Goal: Task Accomplishment & Management: Use online tool/utility

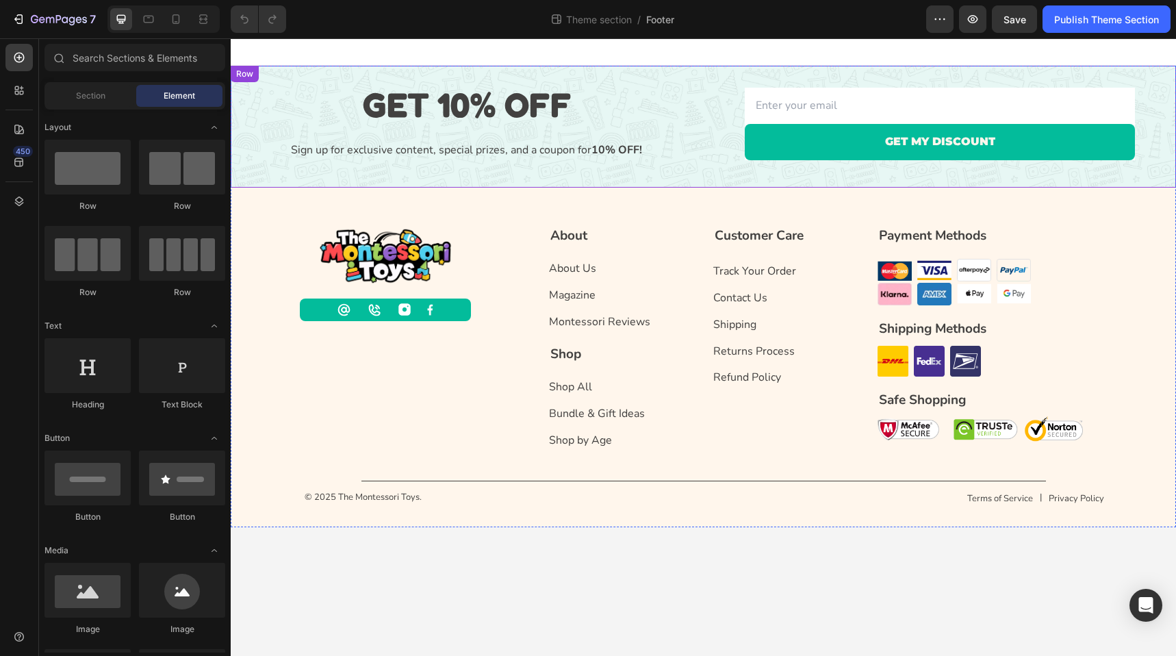
click at [656, 67] on div "GET 10% OFF Heading Sign up for exclusive content, special prizes, and a coupon…" at bounding box center [467, 121] width 452 height 111
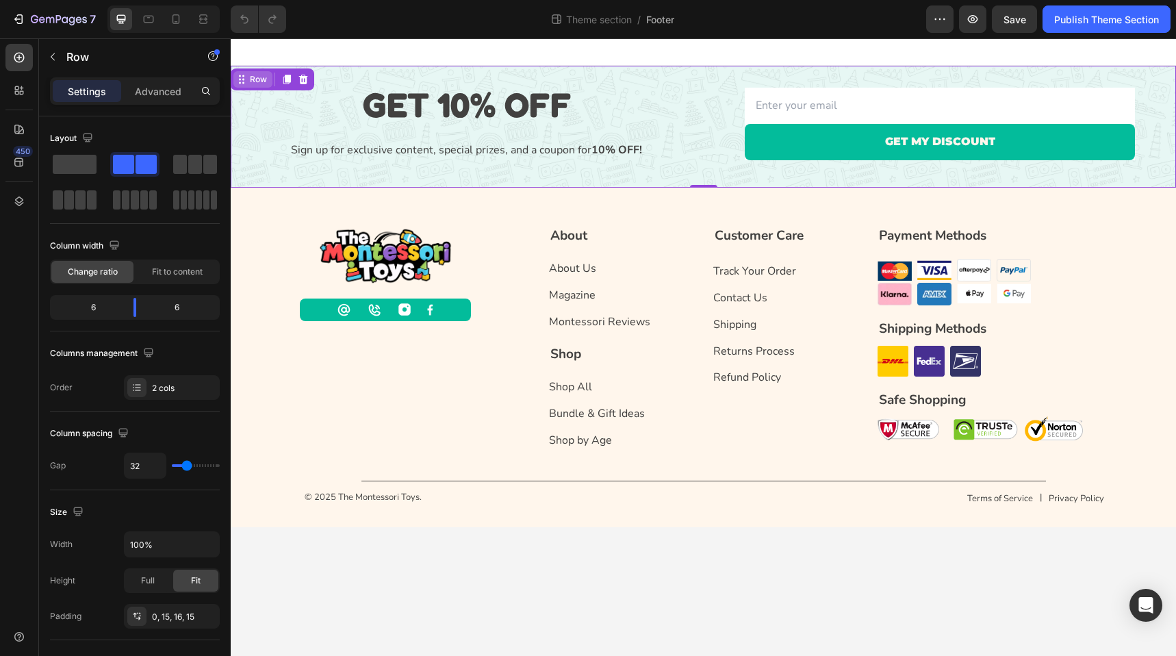
click at [244, 80] on icon at bounding box center [241, 79] width 11 height 11
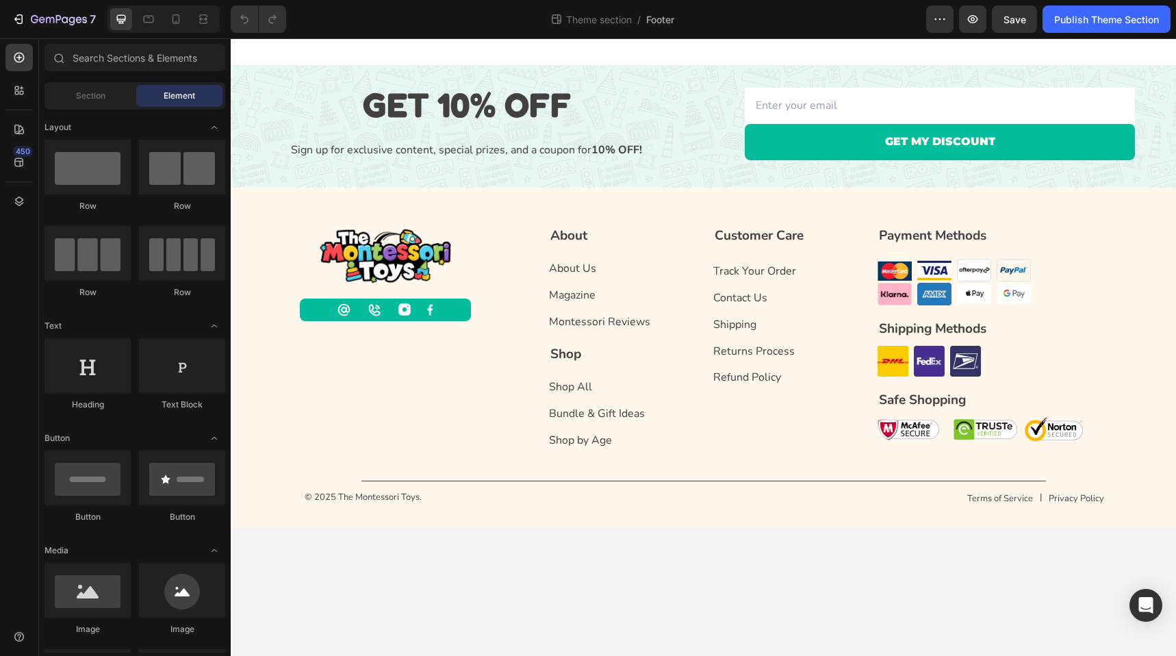
click at [257, 62] on div at bounding box center [703, 51] width 945 height 27
click at [263, 66] on div "GET 10% OFF Heading Sign up for exclusive content, special prizes, and a coupon…" at bounding box center [467, 121] width 452 height 111
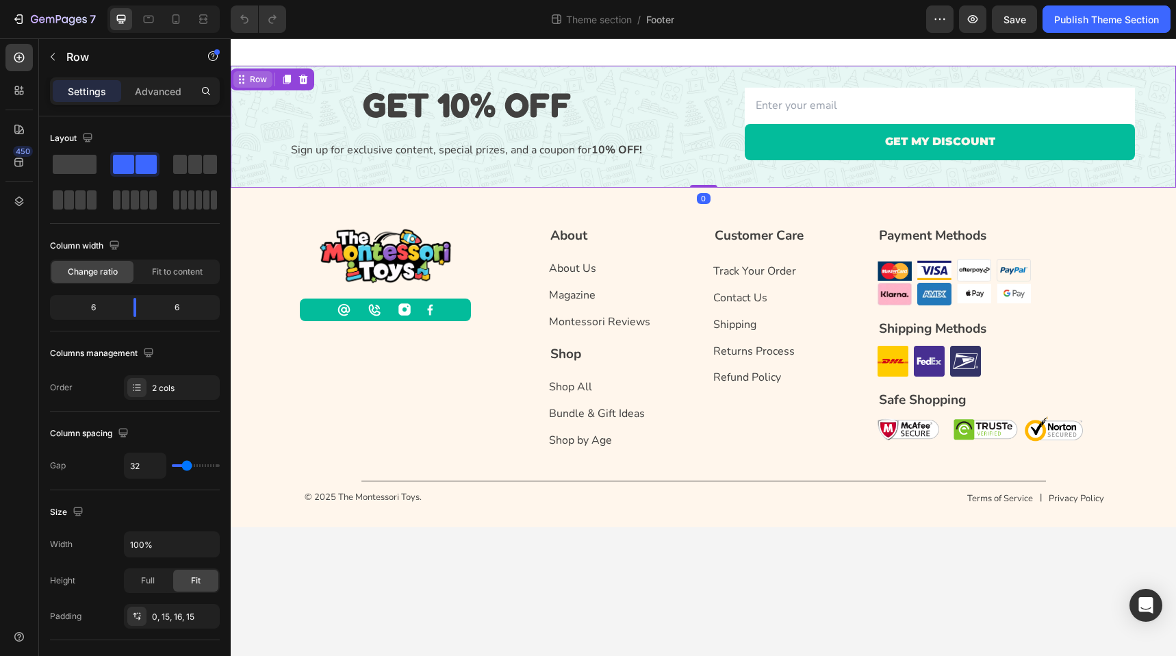
click at [240, 78] on icon at bounding box center [241, 79] width 11 height 11
click at [940, 20] on icon "button" at bounding box center [940, 19] width 14 height 14
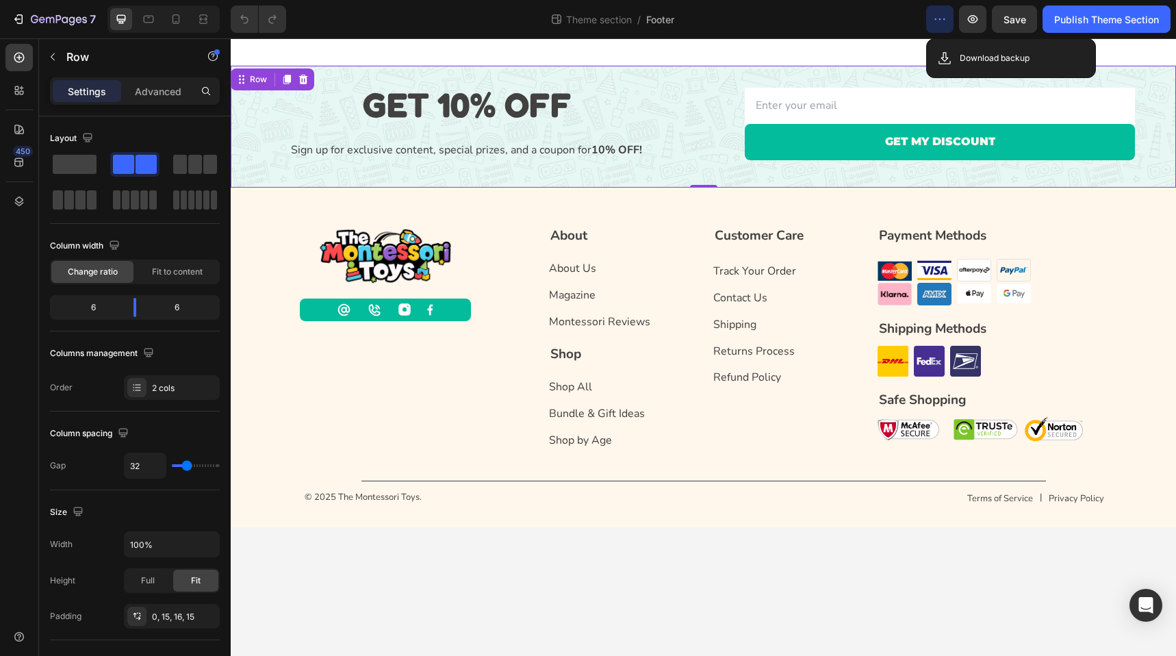
click at [883, 29] on div "Theme section / Footer" at bounding box center [611, 18] width 629 height 27
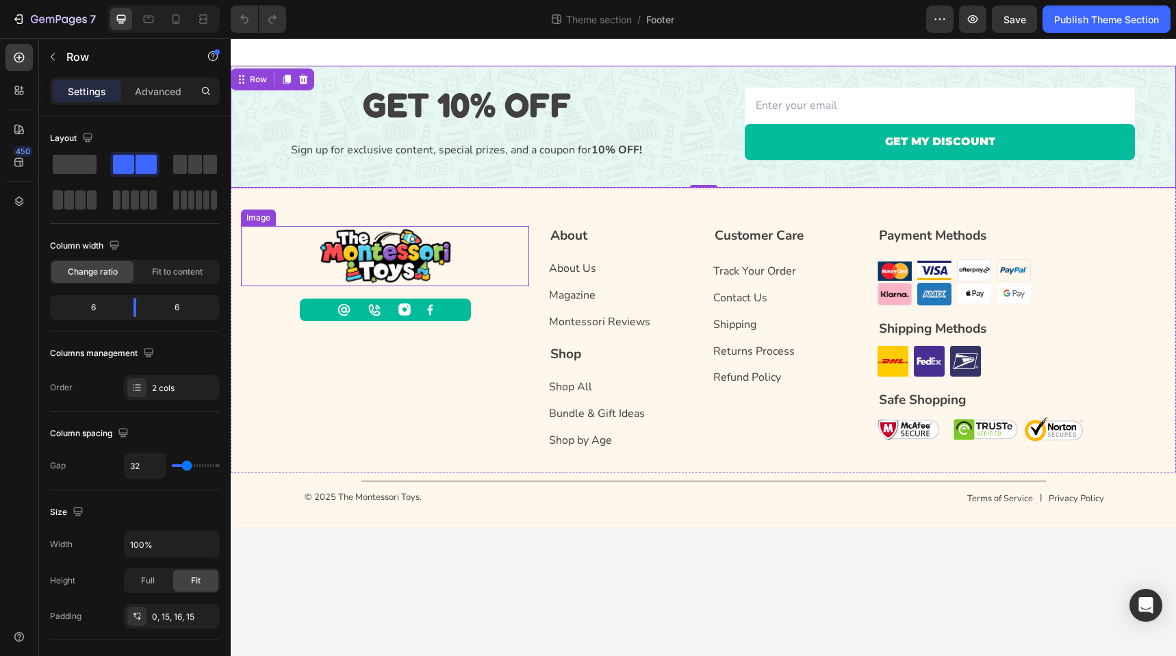
click at [277, 242] on div at bounding box center [385, 256] width 288 height 60
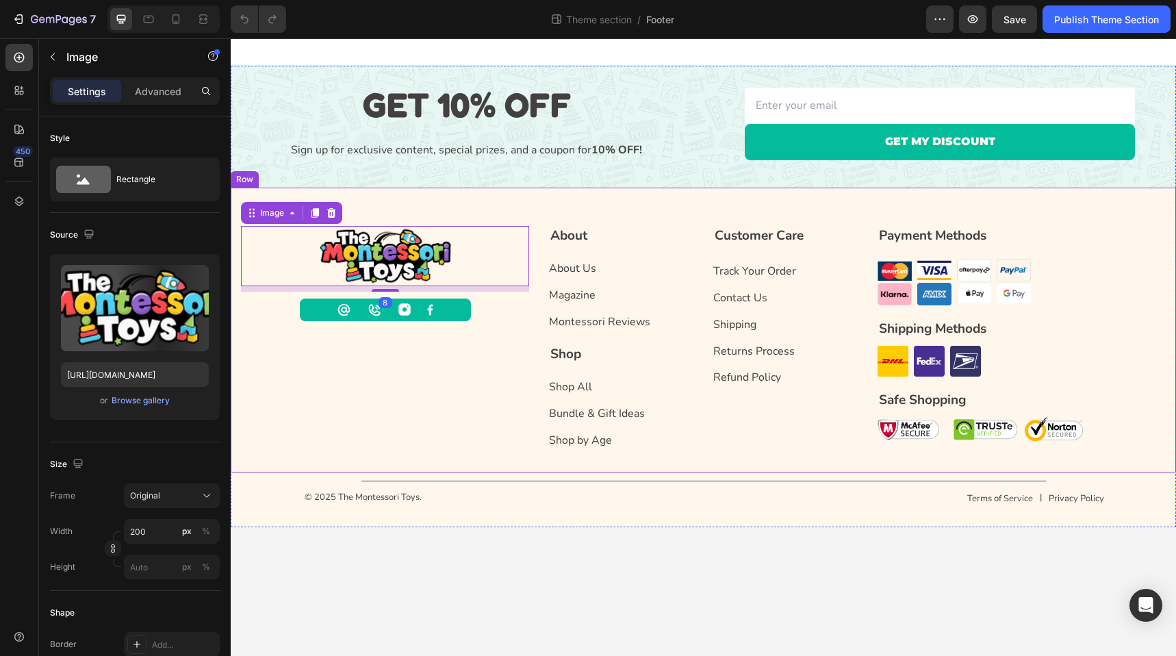
click at [240, 198] on div "Image 8 Icon Icon Image Image Row About Text block About Us Button Magazine But…" at bounding box center [703, 329] width 945 height 285
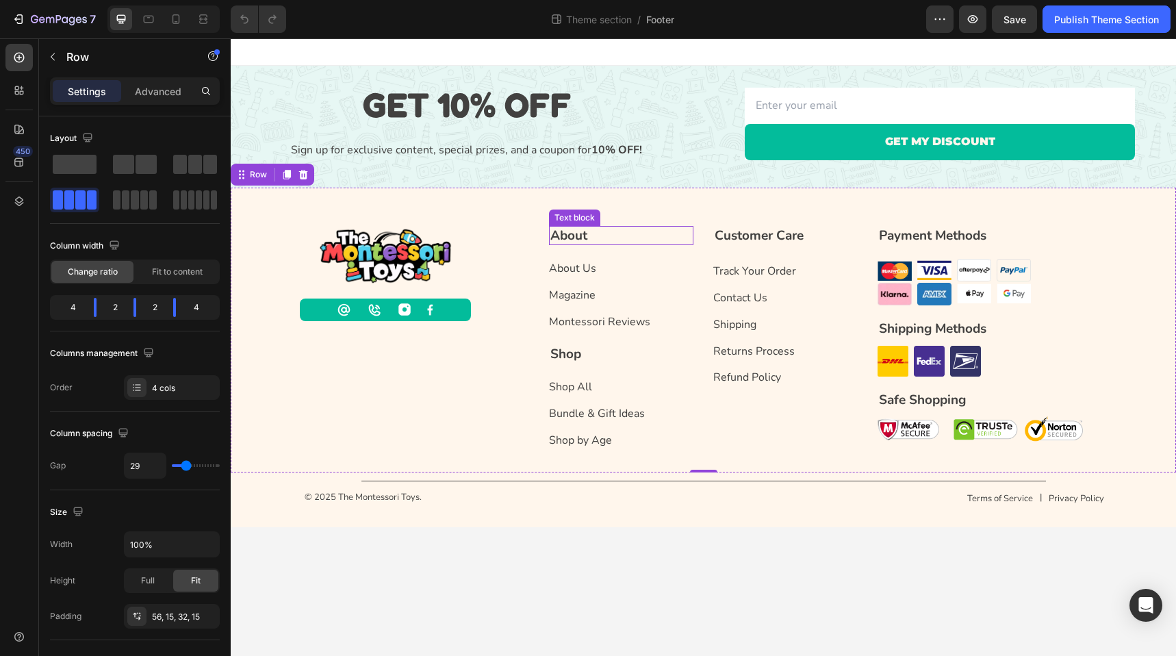
click at [612, 238] on p "About" at bounding box center [621, 235] width 142 height 17
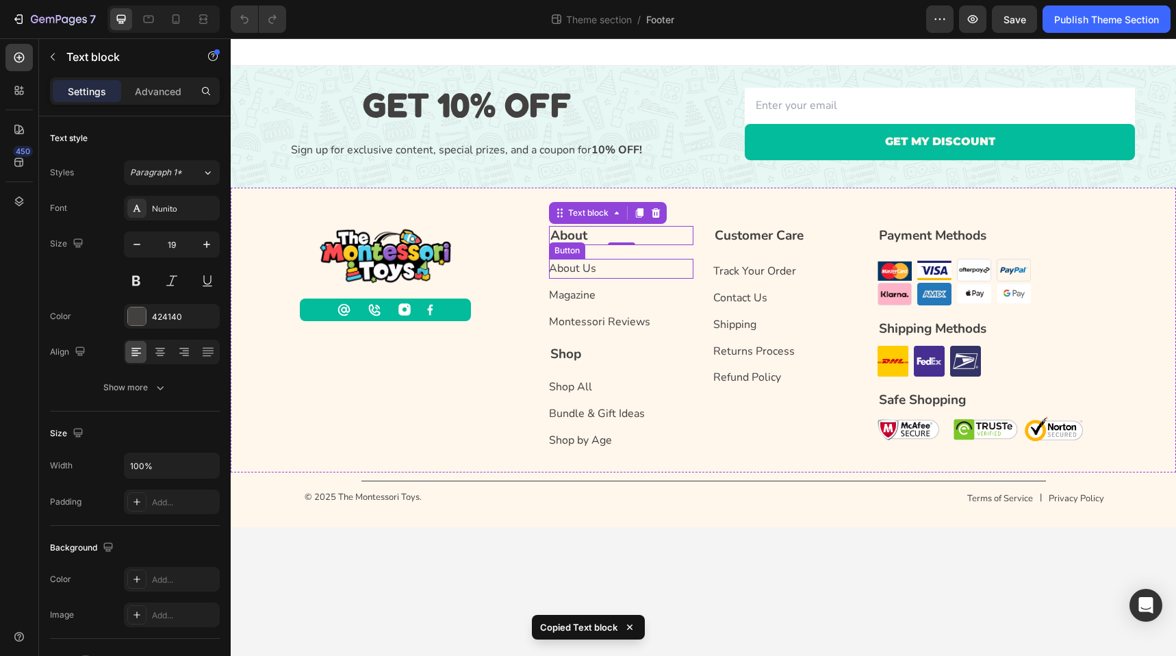
click at [629, 271] on div "About Us Button" at bounding box center [621, 269] width 144 height 20
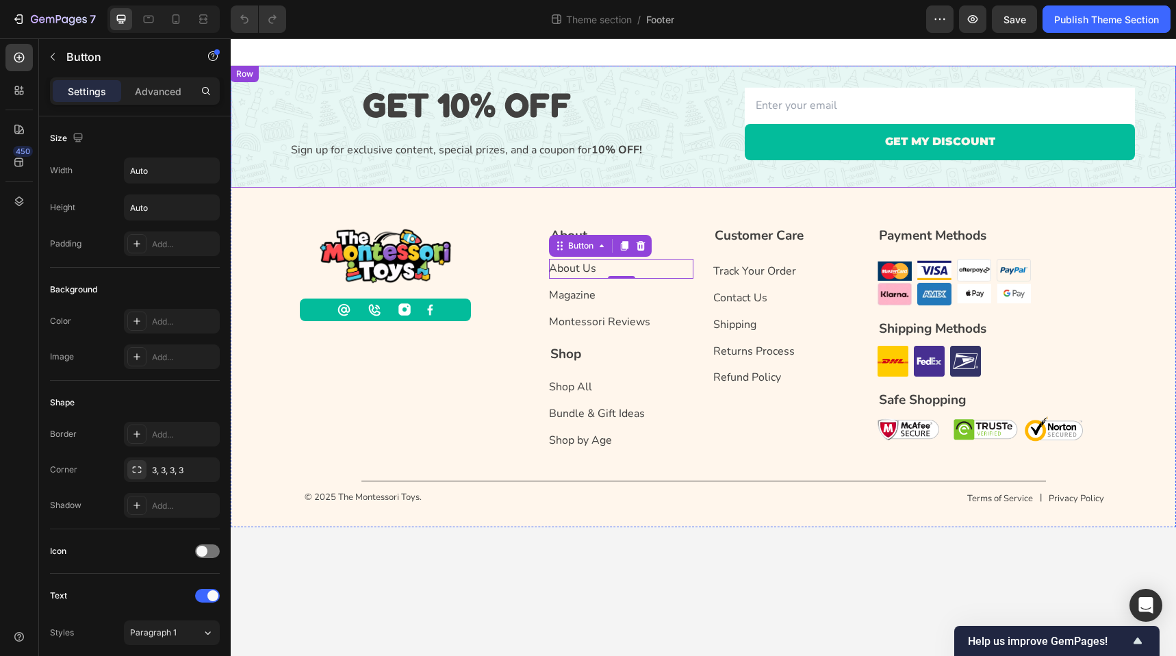
click at [266, 71] on div "GET 10% OFF Heading Sign up for exclusive content, special prizes, and a coupon…" at bounding box center [703, 127] width 945 height 122
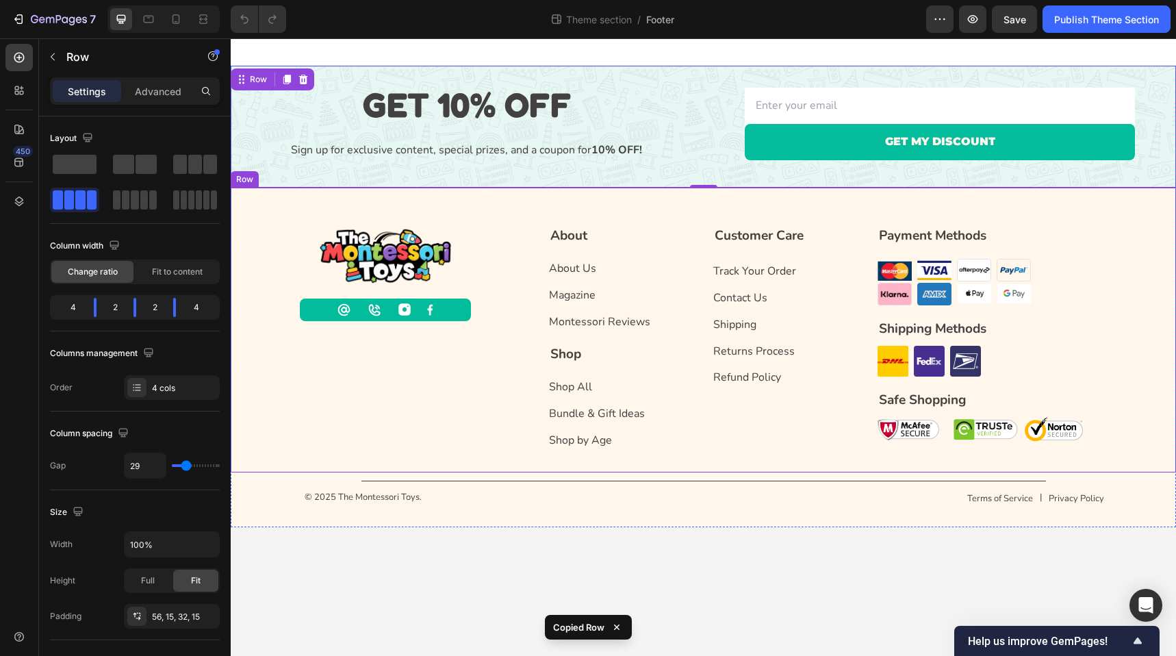
click at [294, 206] on div "Image Icon Icon Image Image Row About Text block About Us Button Magazine Butto…" at bounding box center [703, 329] width 945 height 285
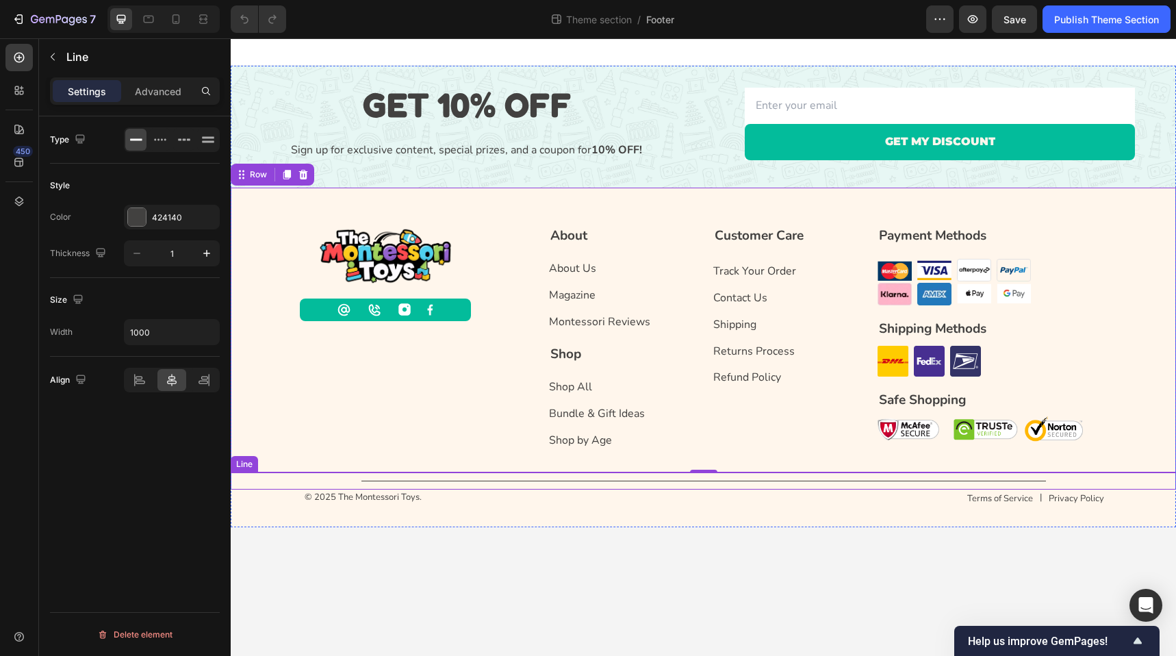
click at [318, 481] on div "Title Line" at bounding box center [703, 480] width 945 height 17
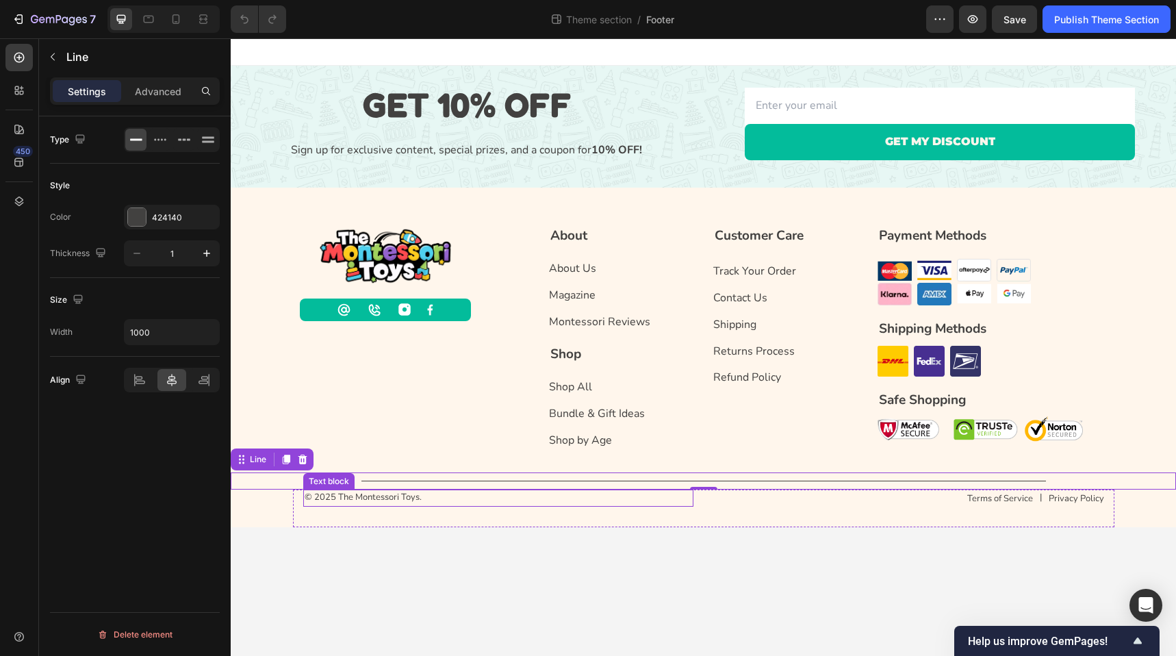
click at [473, 502] on p "© 2025 The Montessori Toys." at bounding box center [497, 498] width 387 height 14
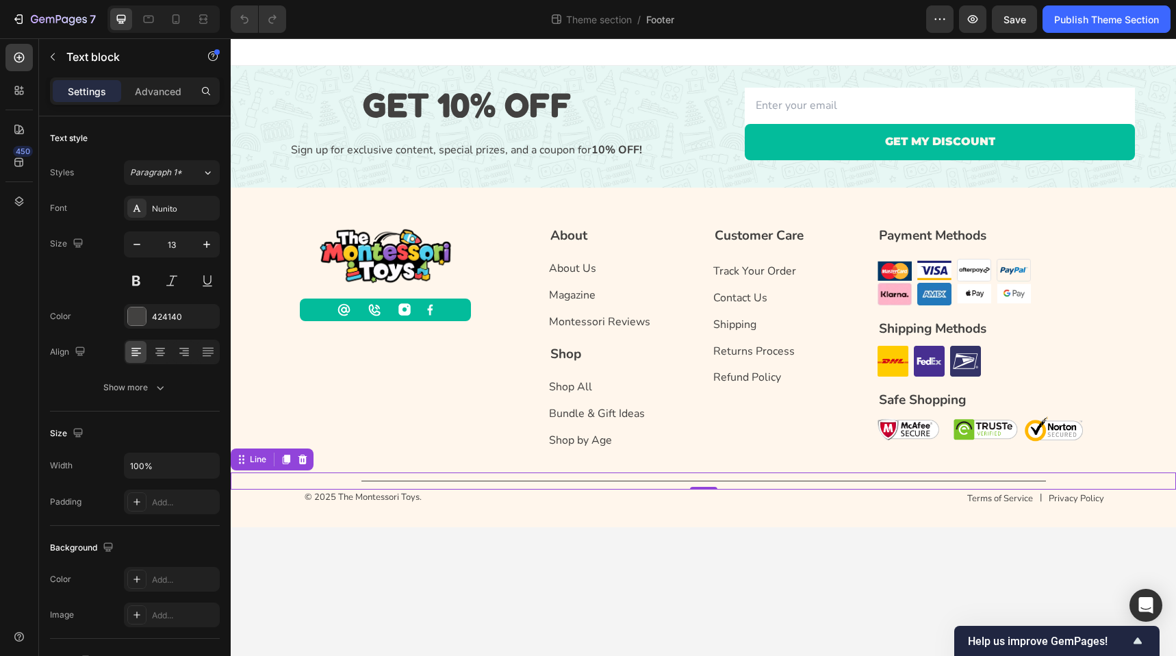
click at [1119, 484] on div "Title Line 0" at bounding box center [703, 480] width 945 height 17
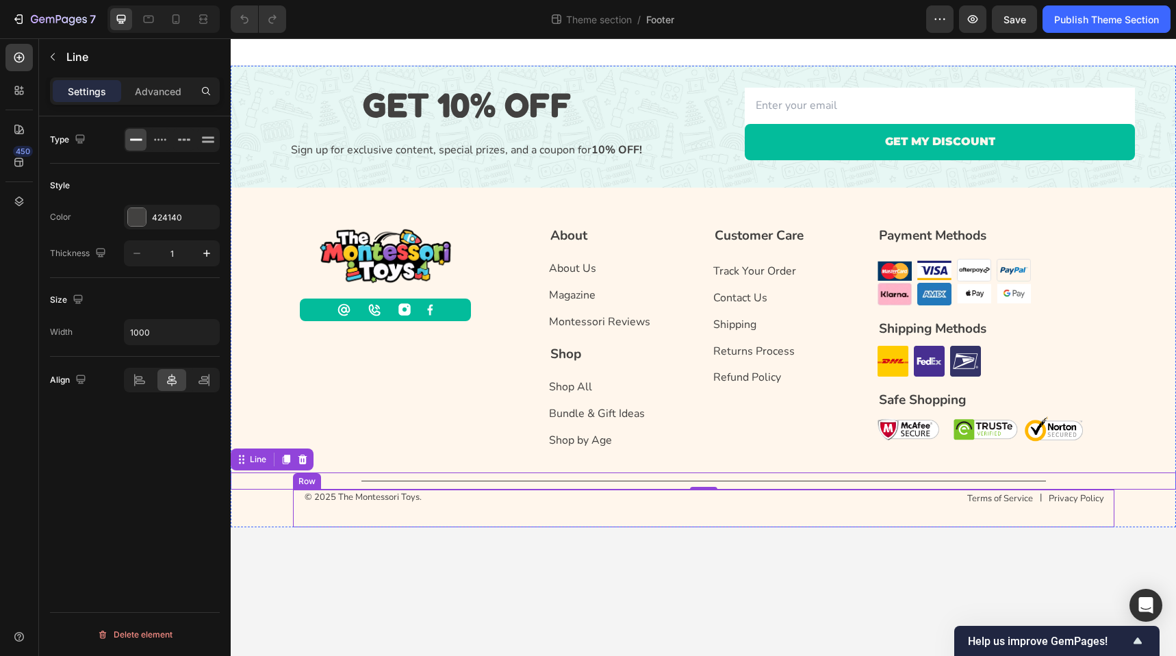
click at [489, 515] on div "© 2025 The Montessori Toys. Text block Terms of Service Button | Text block Pri…" at bounding box center [703, 508] width 821 height 38
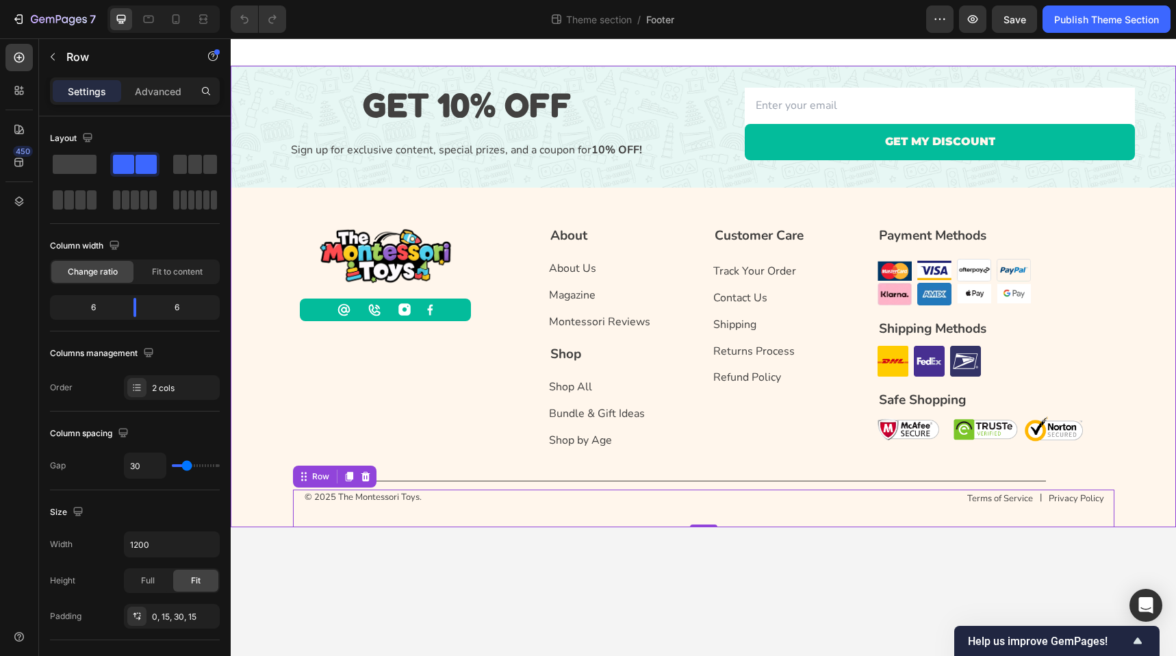
click at [283, 510] on div "GET 10% OFF Heading Sign up for exclusive content, special prizes, and a coupon…" at bounding box center [703, 296] width 945 height 461
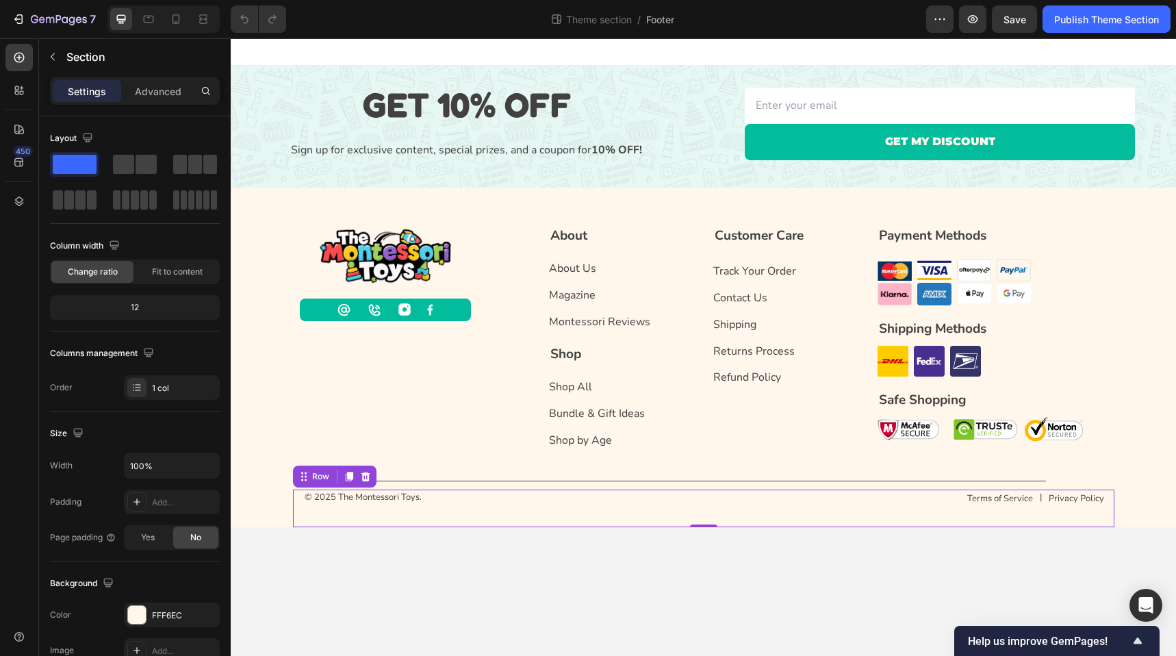
click at [508, 510] on div "© 2025 The Montessori Toys. Text block Terms of Service Button | Text block Pri…" at bounding box center [703, 508] width 821 height 38
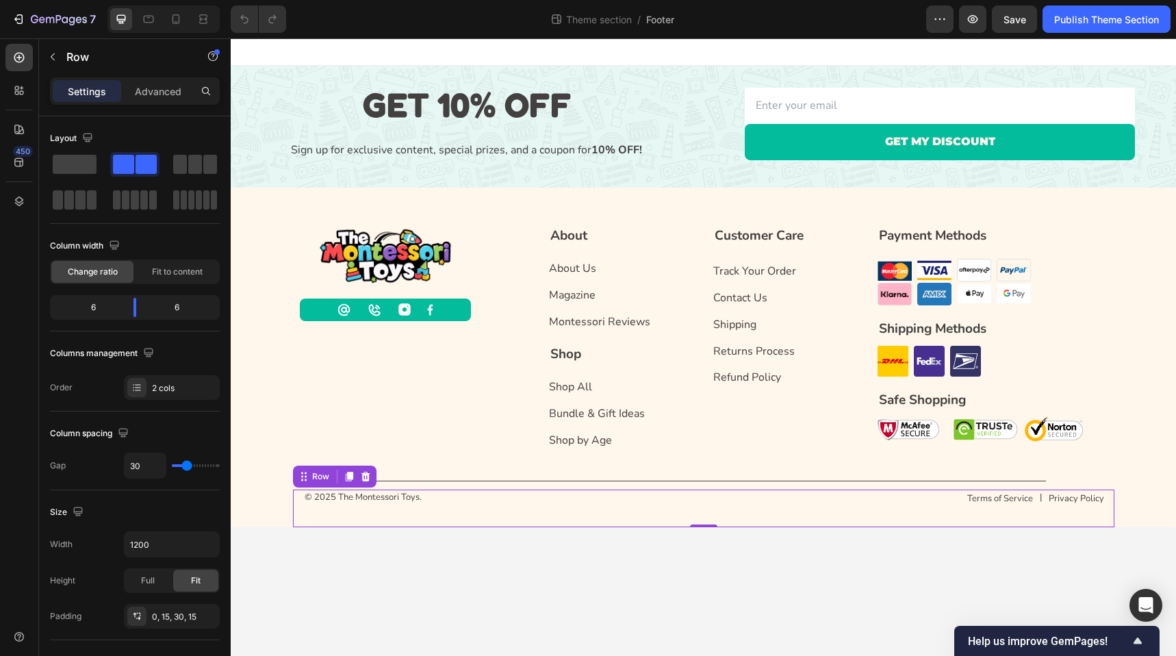
click at [743, 580] on body "GET 10% OFF Heading Sign up for exclusive content, special prizes, and a coupon…" at bounding box center [703, 346] width 945 height 617
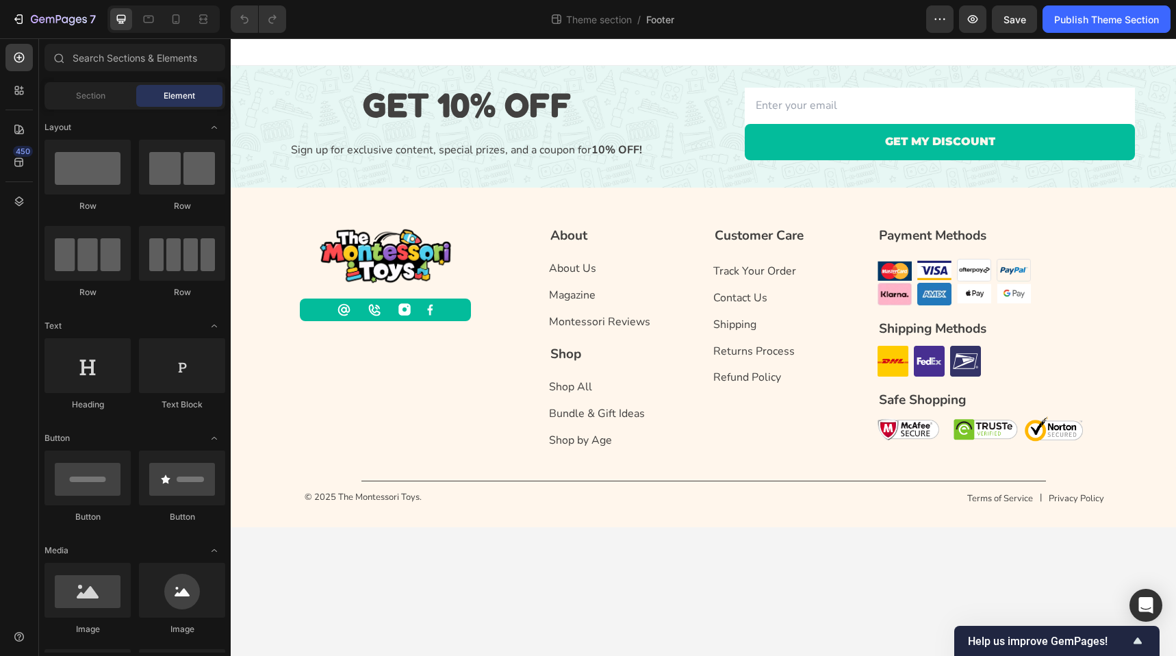
click at [330, 51] on div at bounding box center [703, 51] width 945 height 27
click at [272, 203] on div "Image Icon Icon Image Image Row About Text block About Us Button Magazine Butto…" at bounding box center [703, 329] width 945 height 285
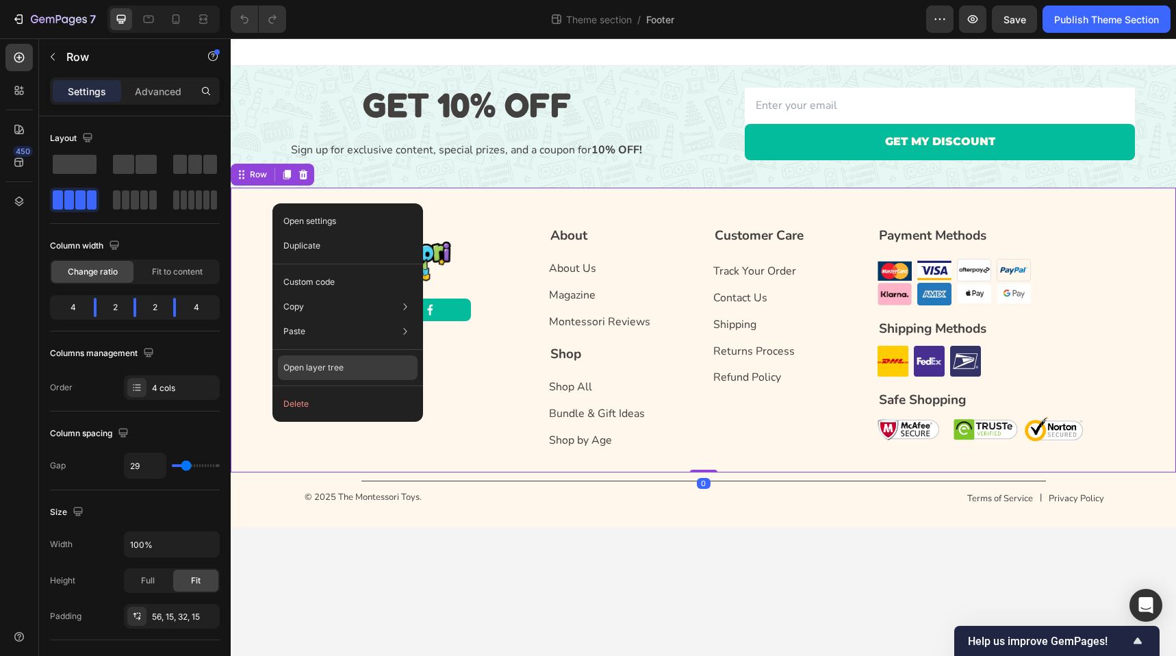
click at [343, 367] on div "Open layer tree" at bounding box center [348, 367] width 140 height 25
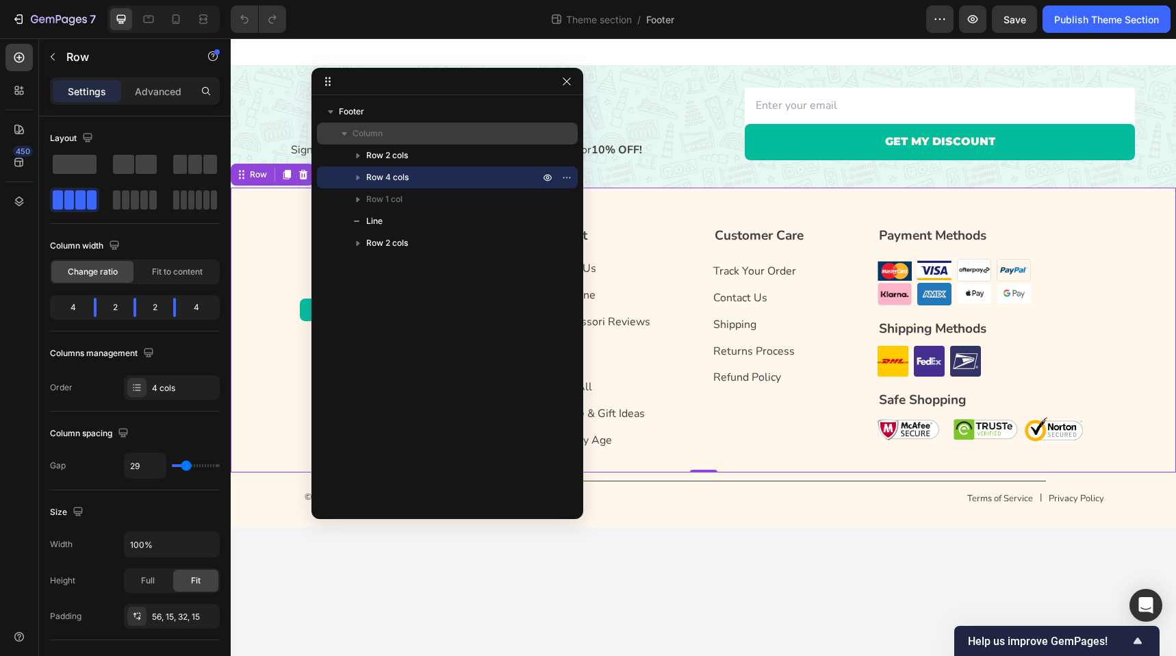
click at [346, 133] on icon "button" at bounding box center [343, 133] width 5 height 3
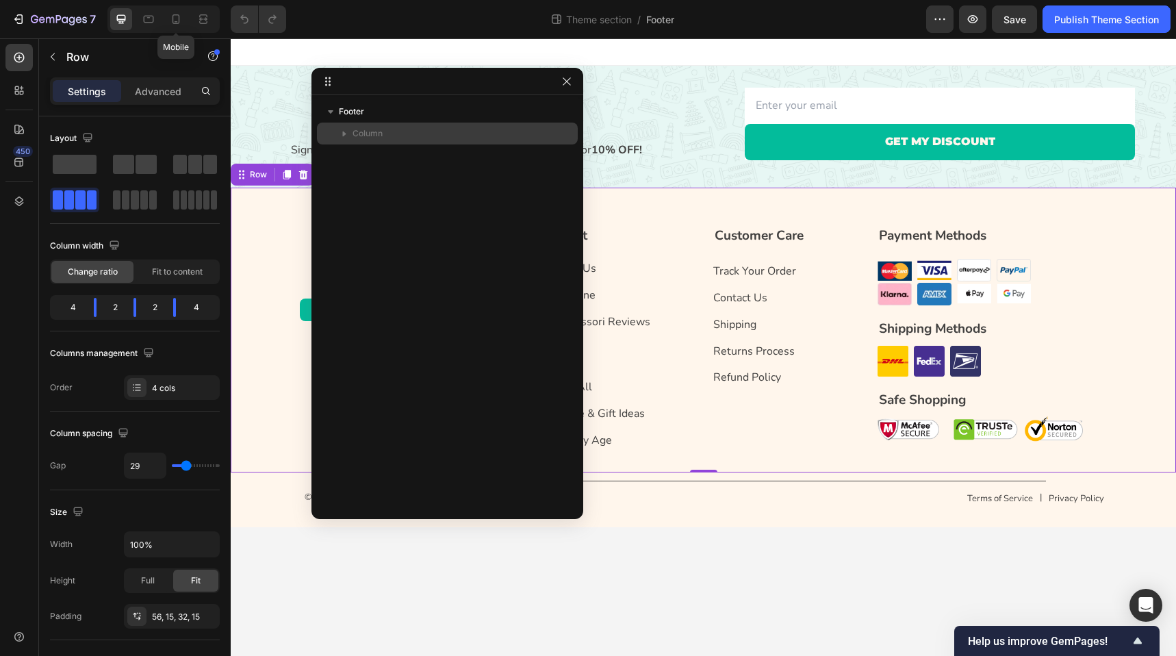
click at [162, 23] on div "Mobile" at bounding box center [163, 18] width 112 height 27
click at [168, 23] on div at bounding box center [176, 19] width 22 height 22
type input "0"
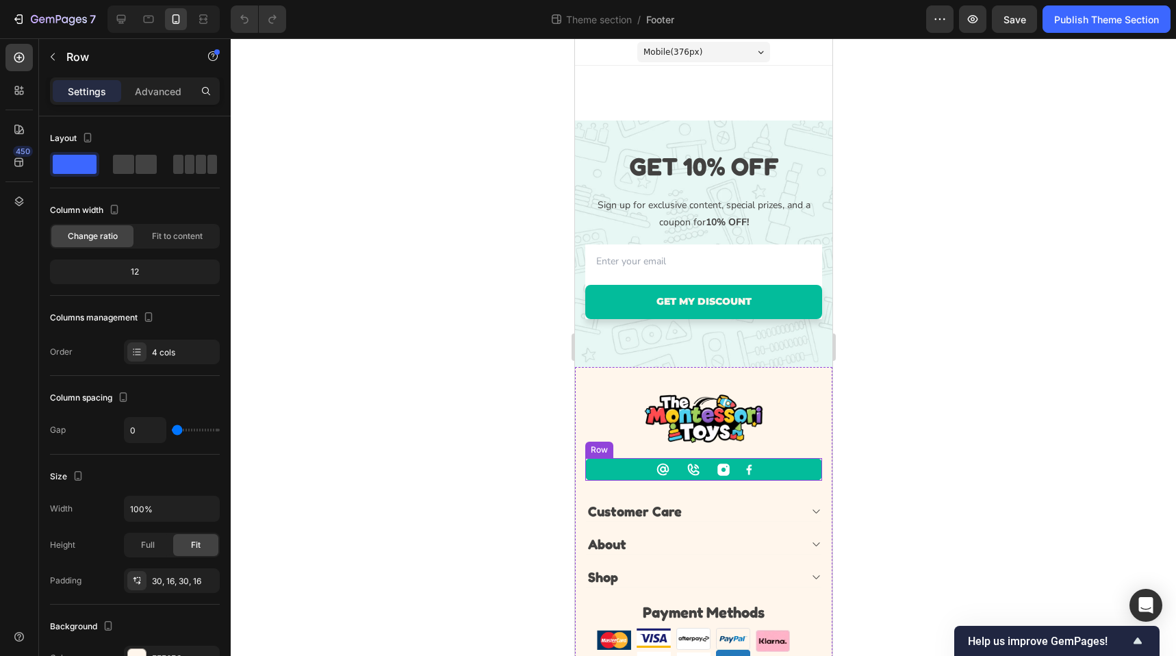
scroll to position [219, 0]
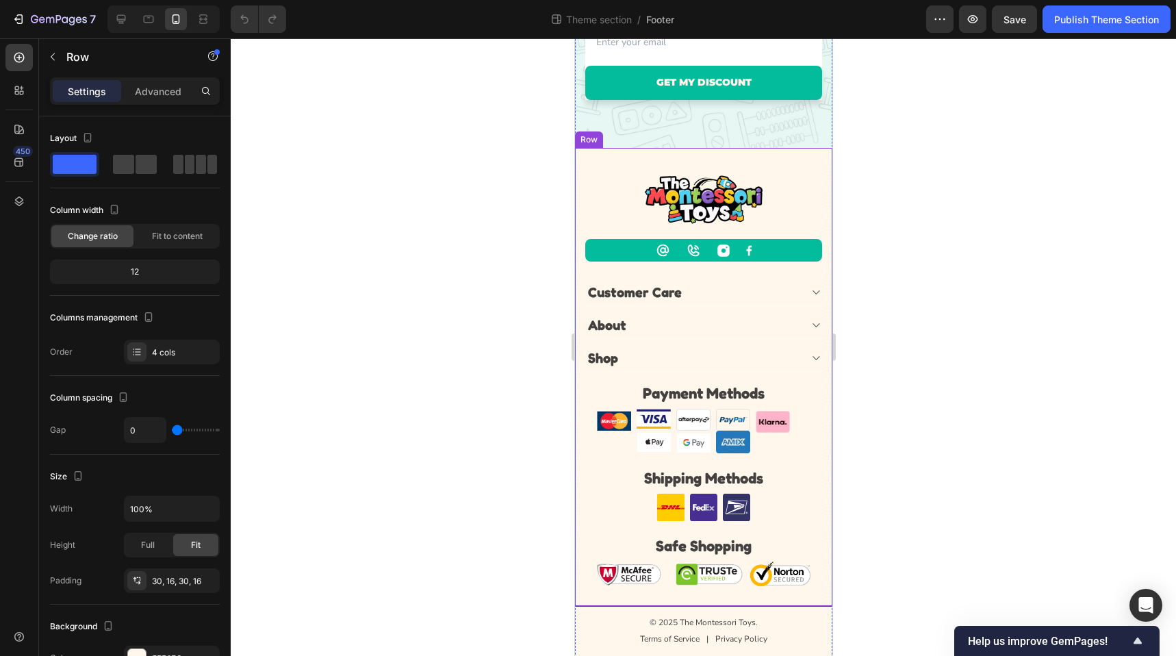
click at [688, 153] on div "Image Icon Icon Image Image Row Customer Care About Shop Accordion Payment Meth…" at bounding box center [702, 377] width 257 height 458
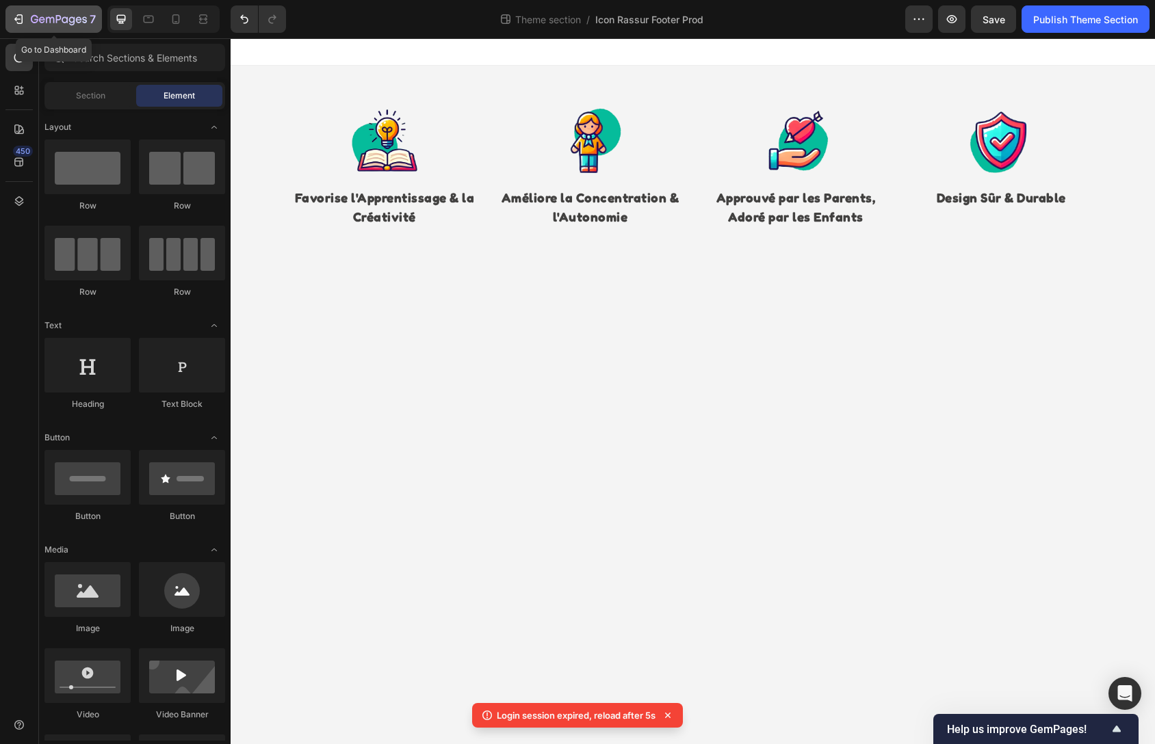
click at [29, 12] on div "7" at bounding box center [54, 19] width 84 height 16
